Goal: Go to known website: Access a specific website the user already knows

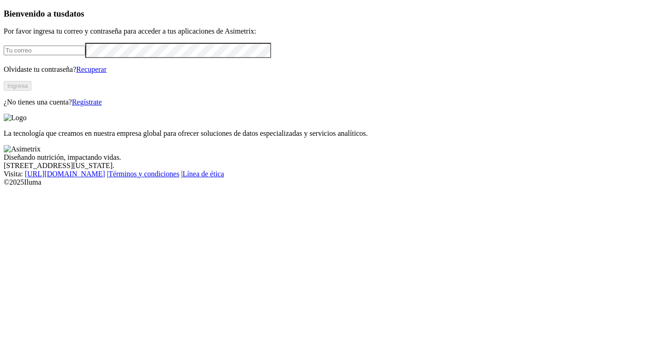
type input "alejandro.henaov@gmail.com"
click at [31, 91] on button "Ingresa" at bounding box center [18, 86] width 28 height 10
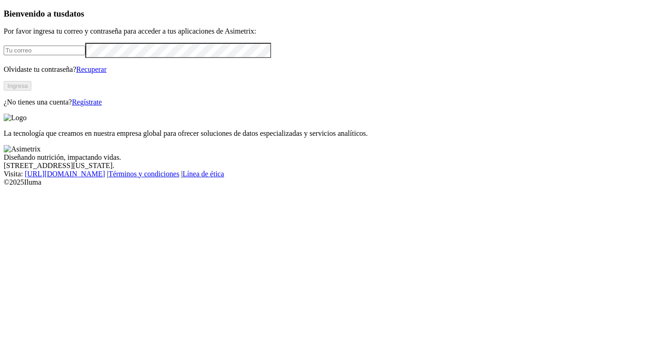
type input "[PERSON_NAME][EMAIL_ADDRESS][DOMAIN_NAME]"
click at [31, 91] on button "Ingresa" at bounding box center [18, 86] width 28 height 10
